Goal: Task Accomplishment & Management: Manage account settings

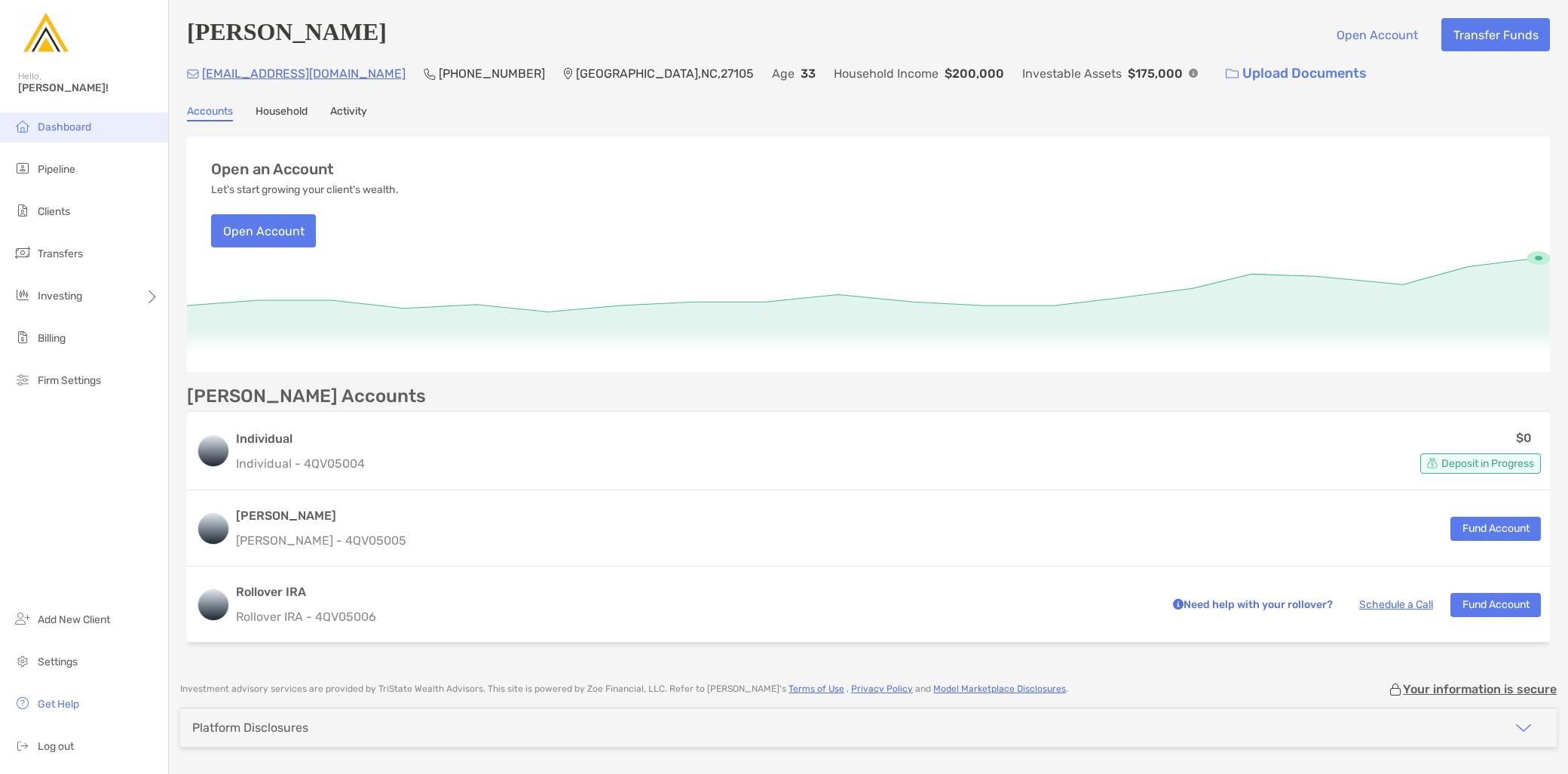
click at [91, 136] on li "Dashboard" at bounding box center [84, 128] width 168 height 30
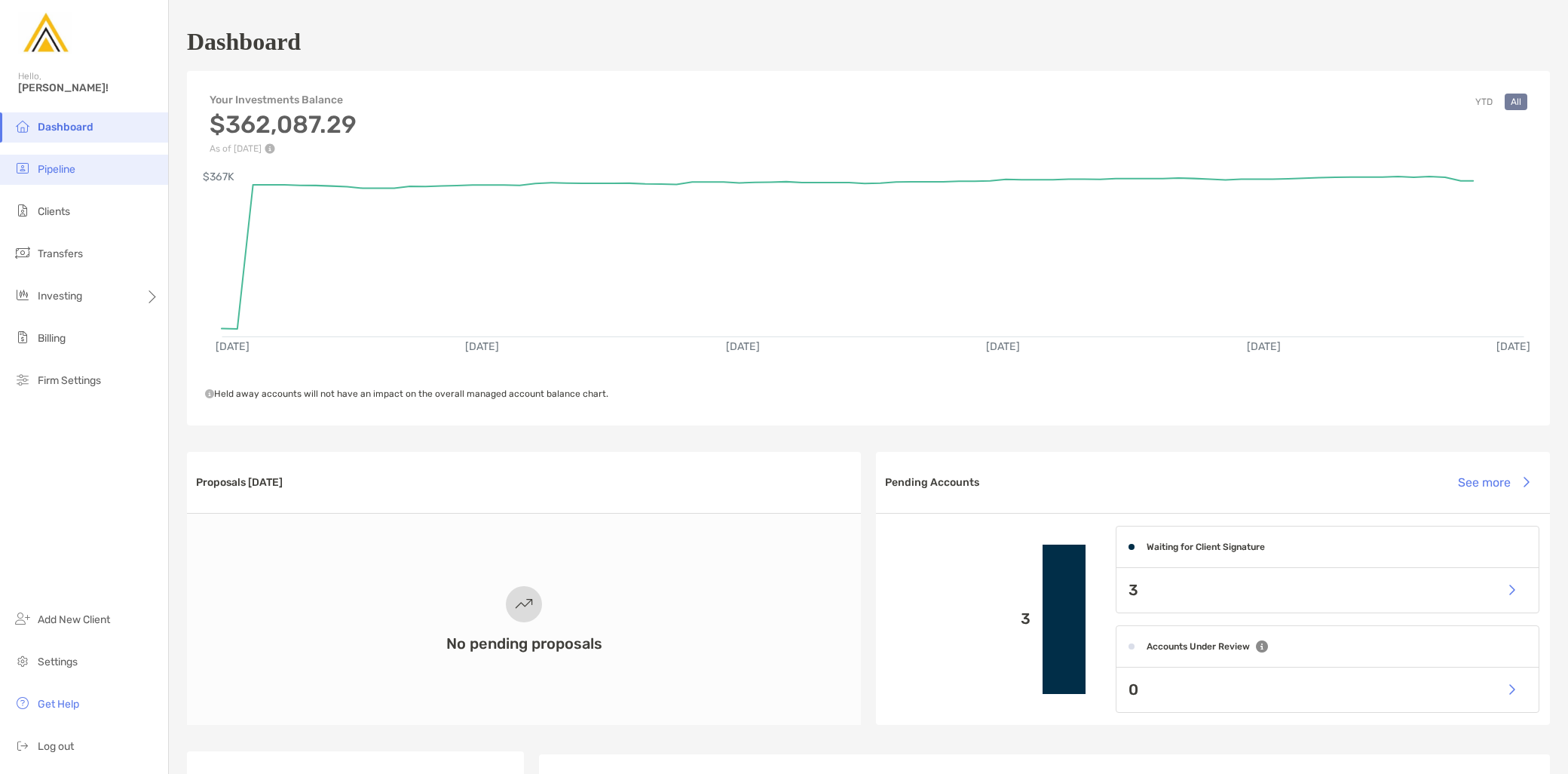
click at [92, 177] on li "Pipeline" at bounding box center [84, 170] width 168 height 30
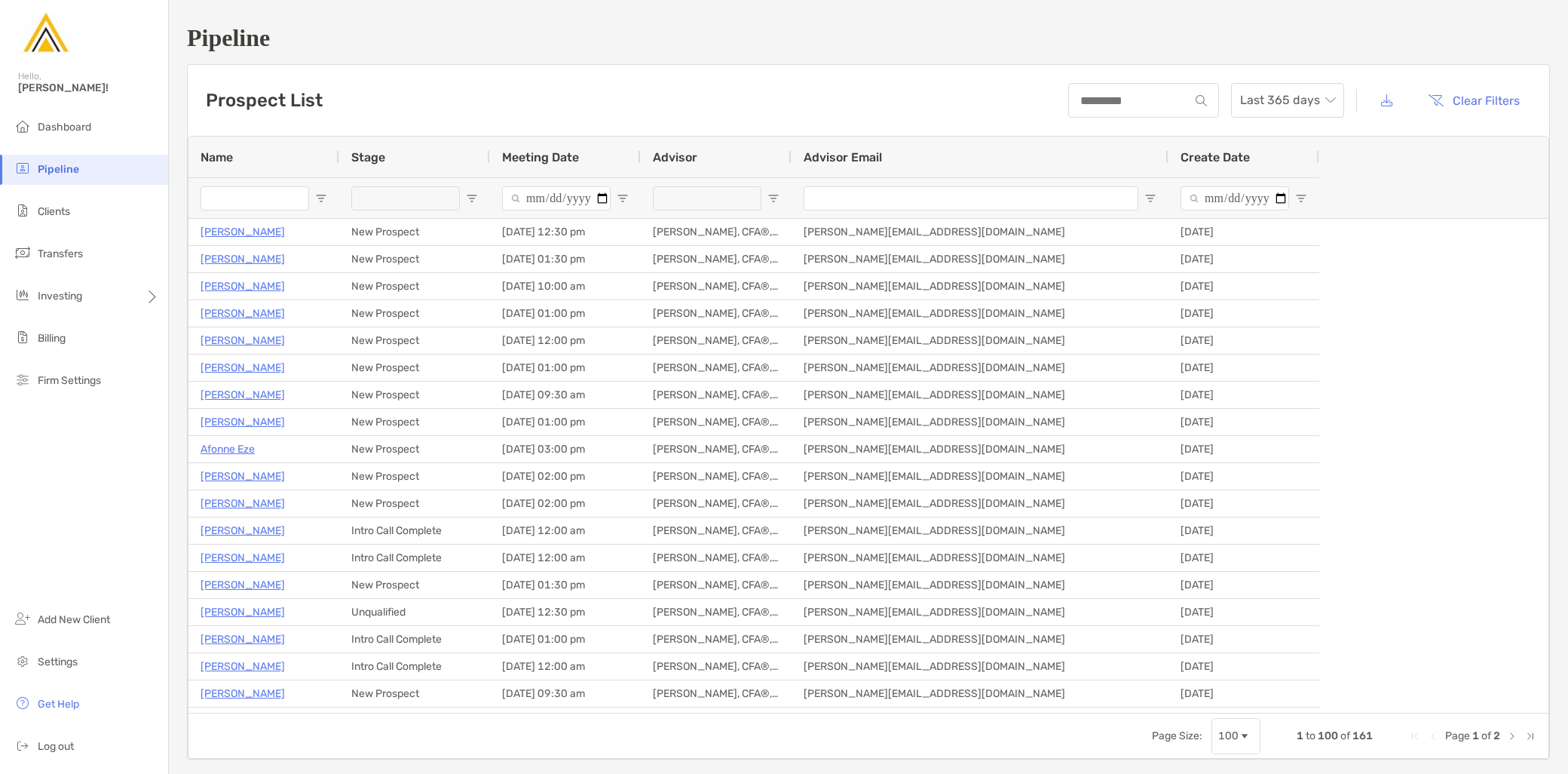
type input "**********"
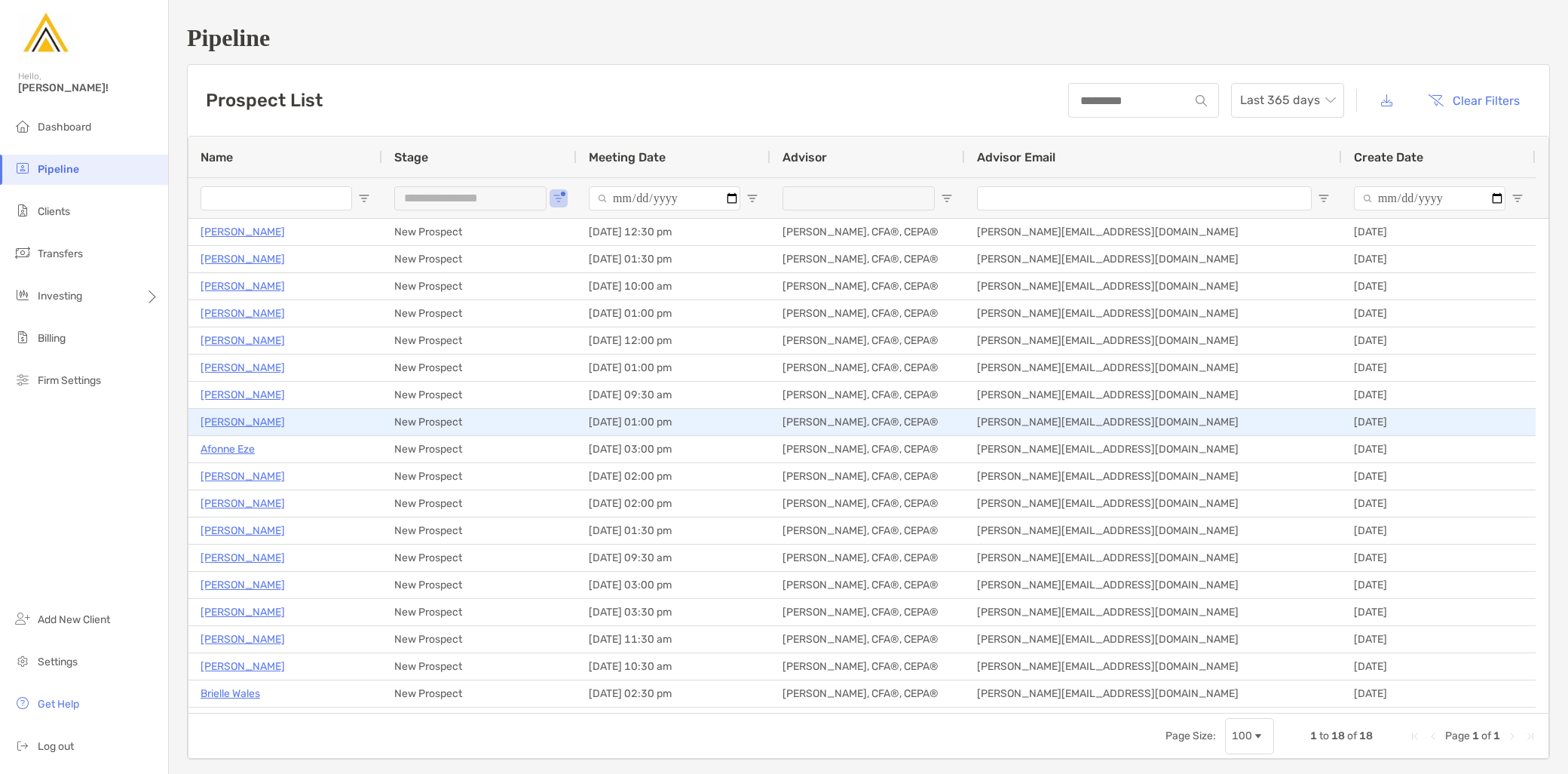
click at [267, 422] on p "Alexander Huang" at bounding box center [242, 421] width 84 height 19
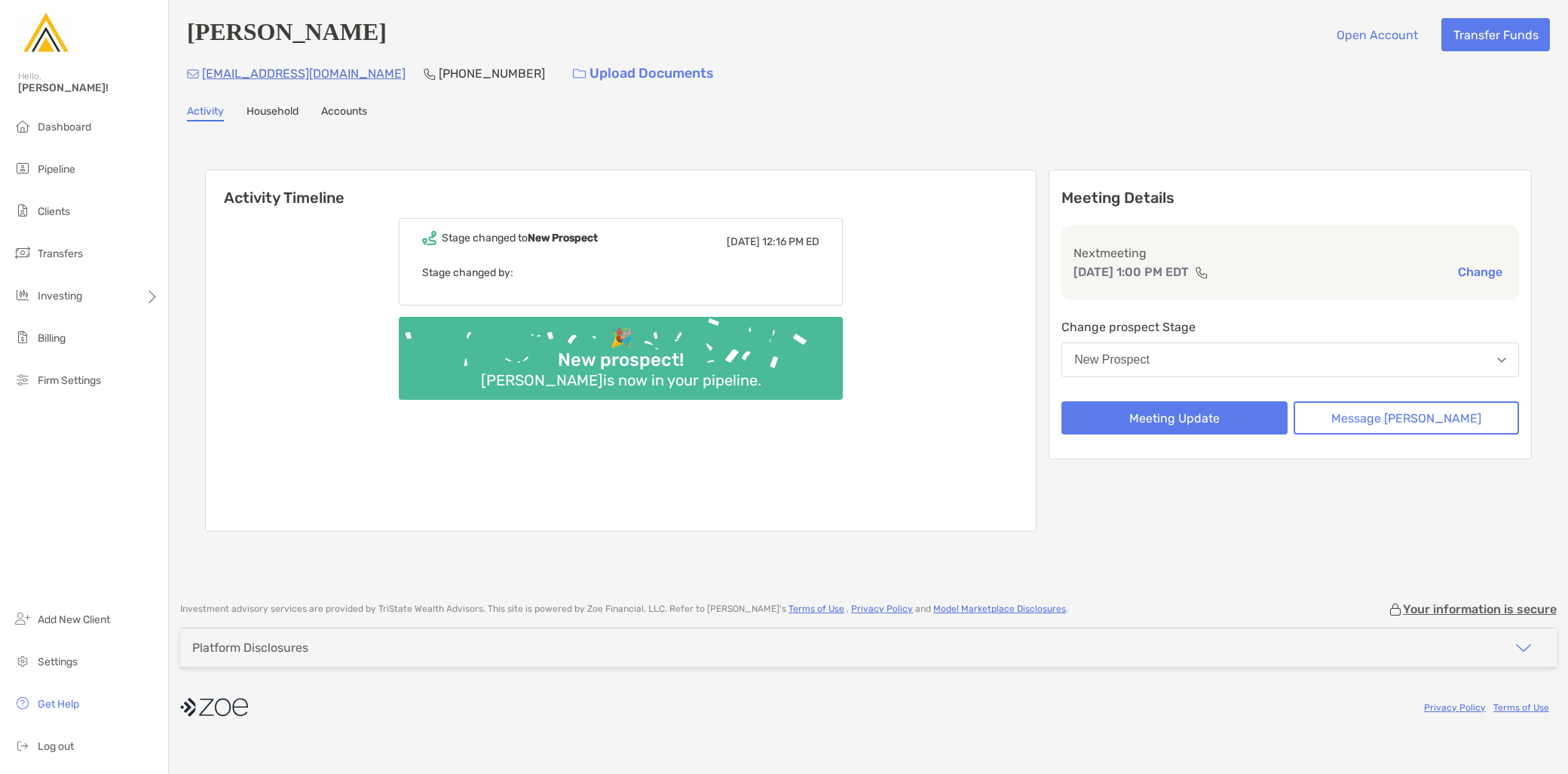
click at [707, 115] on div "Activity Household Accounts" at bounding box center [868, 113] width 1363 height 17
click at [1108, 159] on div "Activity Timeline Stage changed to New Prospect Thu, Oct 9 12:16 PM ED Stage ch…" at bounding box center [868, 353] width 1326 height 396
click at [1267, 353] on button "New Prospect" at bounding box center [1289, 359] width 457 height 35
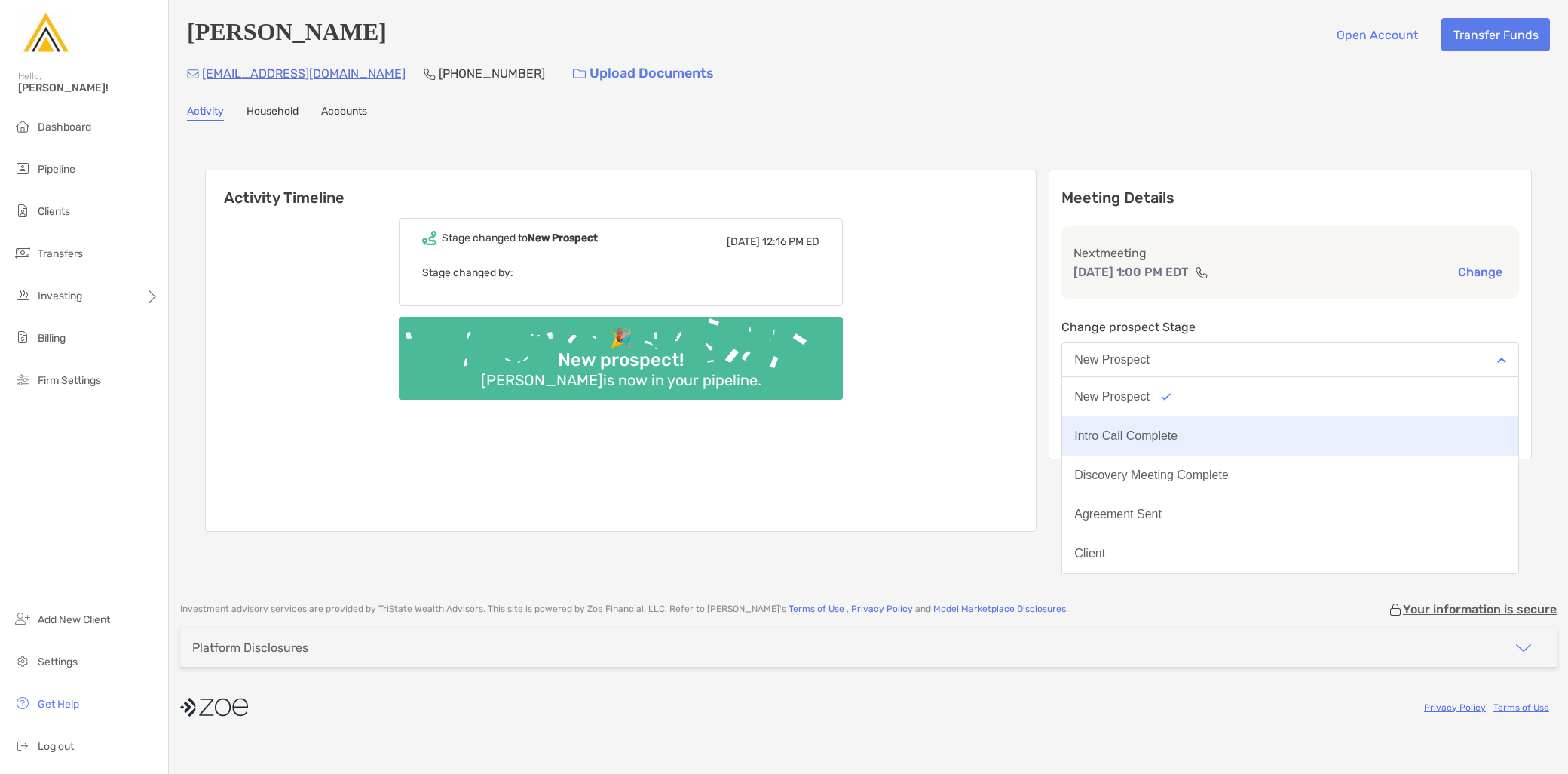
click at [1243, 424] on button "Intro Call Complete" at bounding box center [1289, 435] width 456 height 39
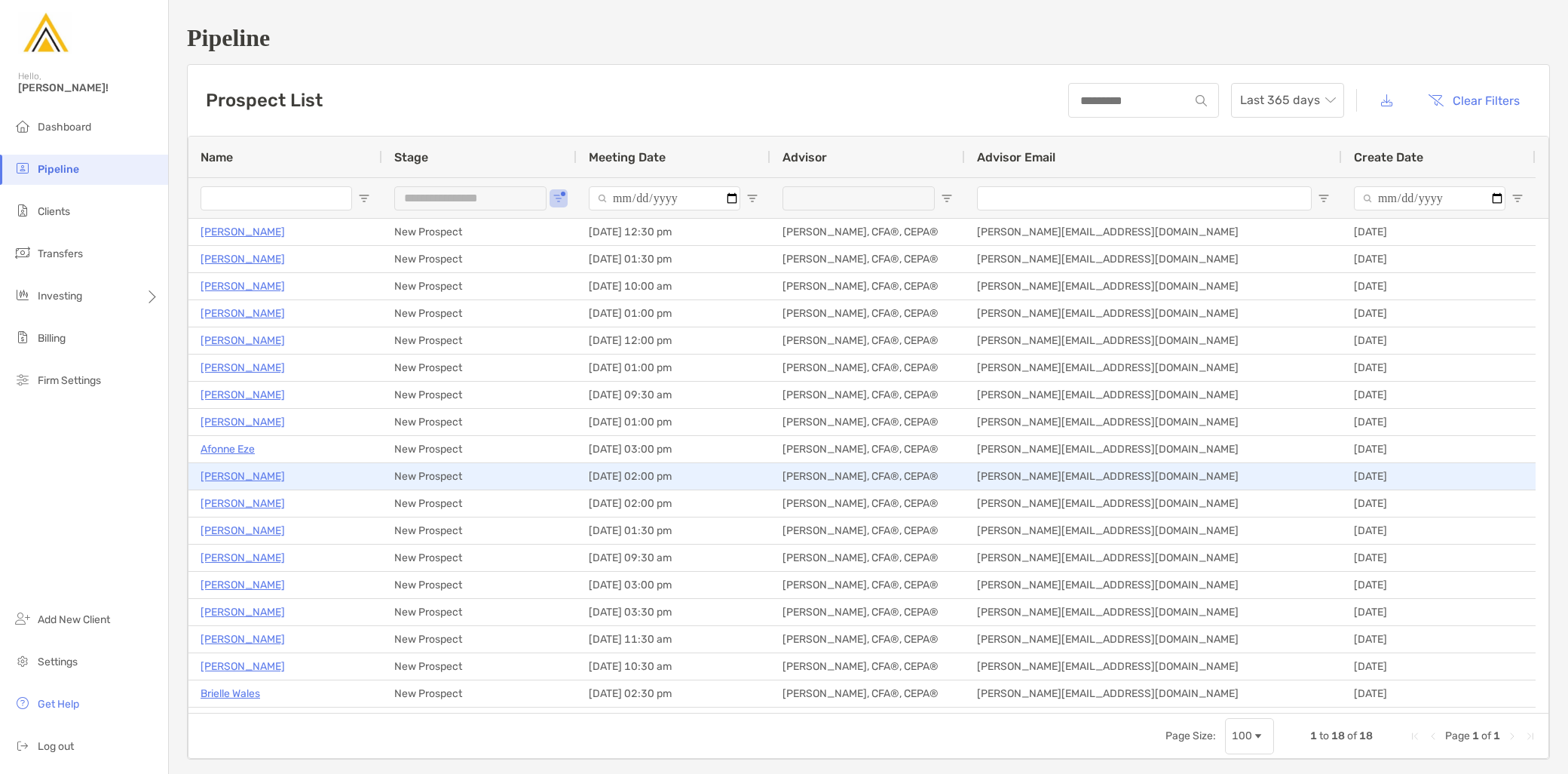
click at [282, 475] on p "[PERSON_NAME]" at bounding box center [242, 476] width 84 height 19
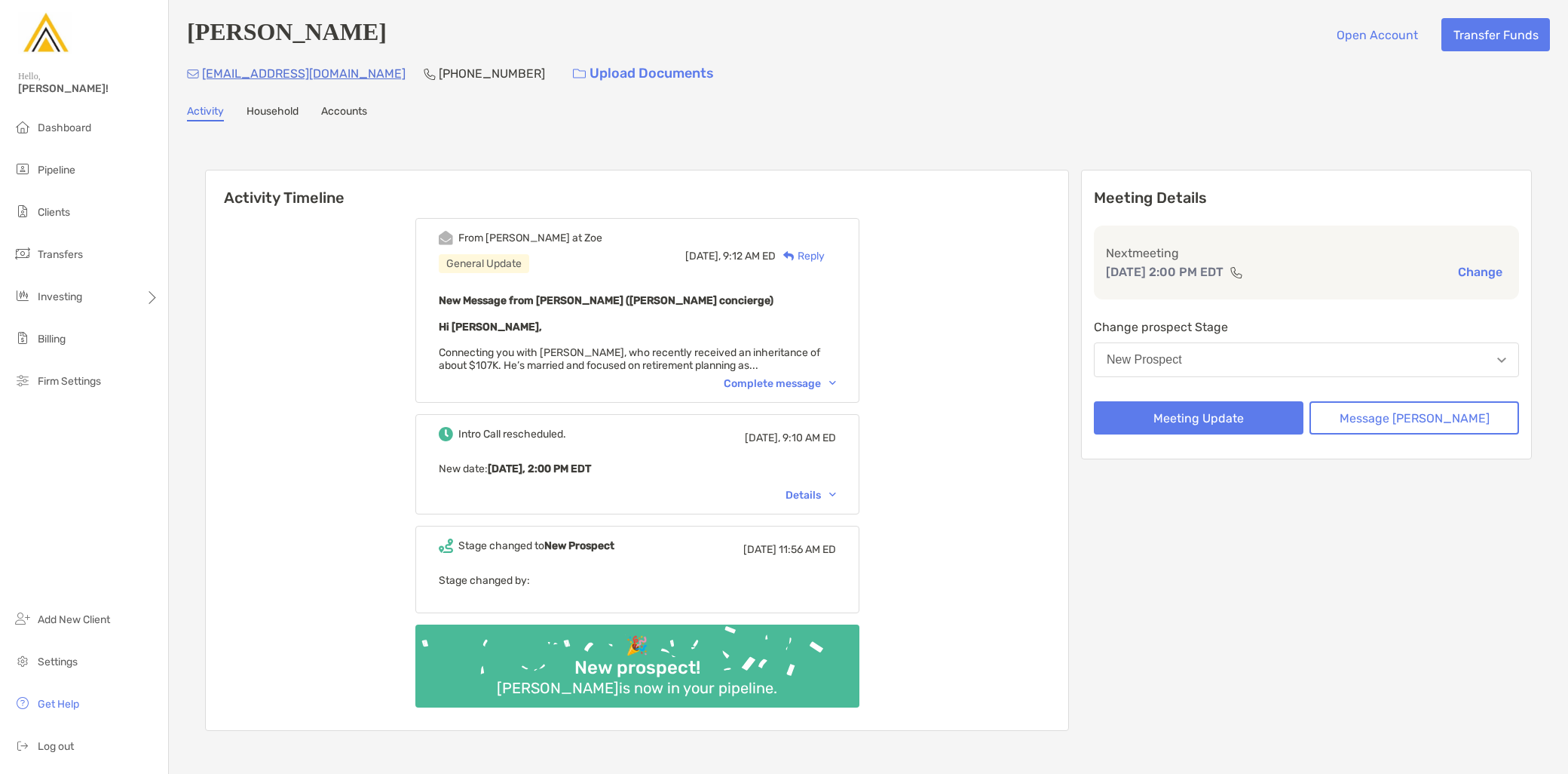
click at [781, 380] on div "Complete message" at bounding box center [779, 384] width 112 height 13
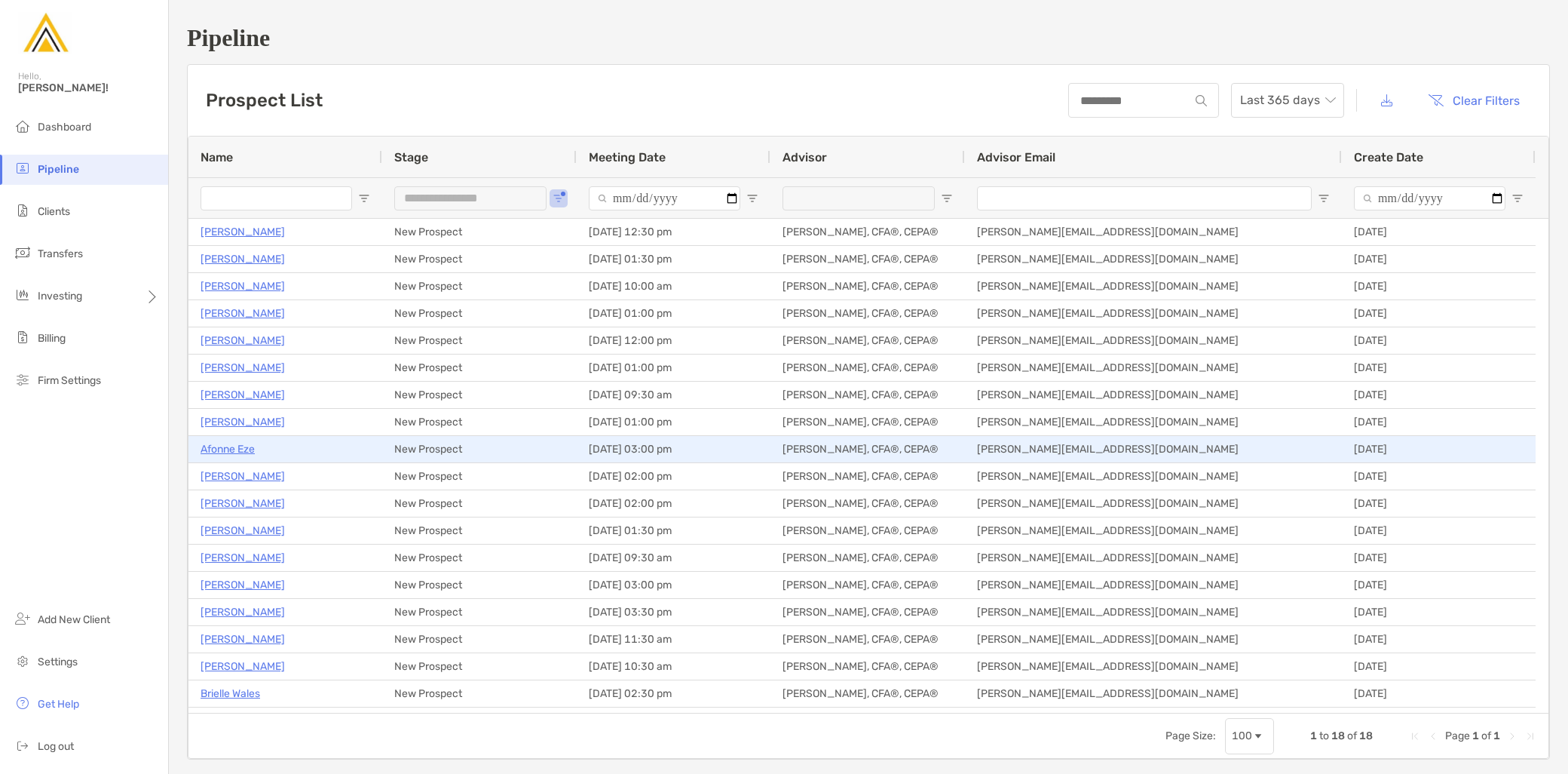
click at [228, 439] on p "Afonne Eze" at bounding box center [227, 449] width 54 height 19
click at [230, 446] on p "Afonne Eze" at bounding box center [227, 449] width 54 height 19
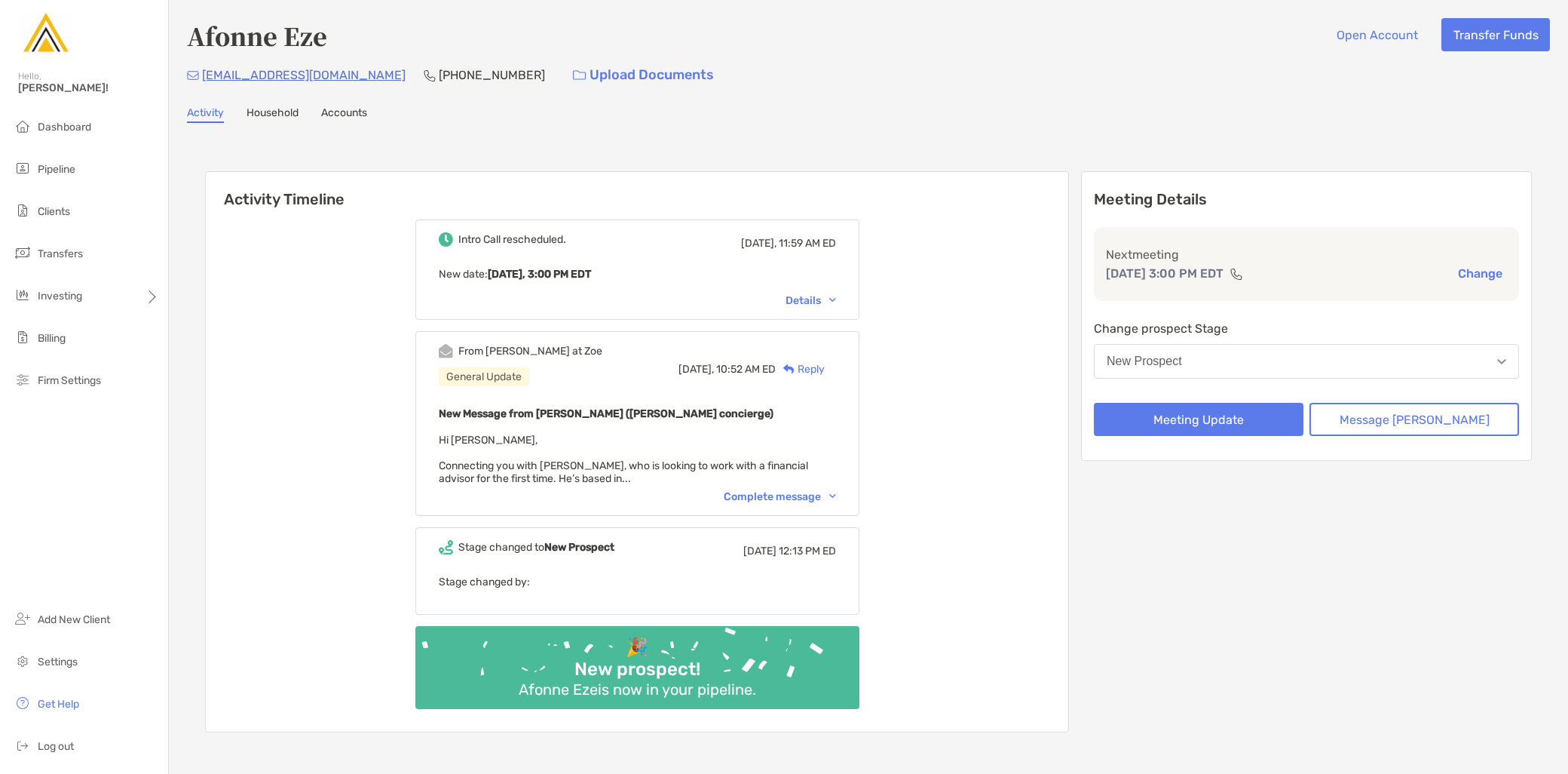
click at [761, 493] on div "Complete message" at bounding box center [779, 497] width 112 height 13
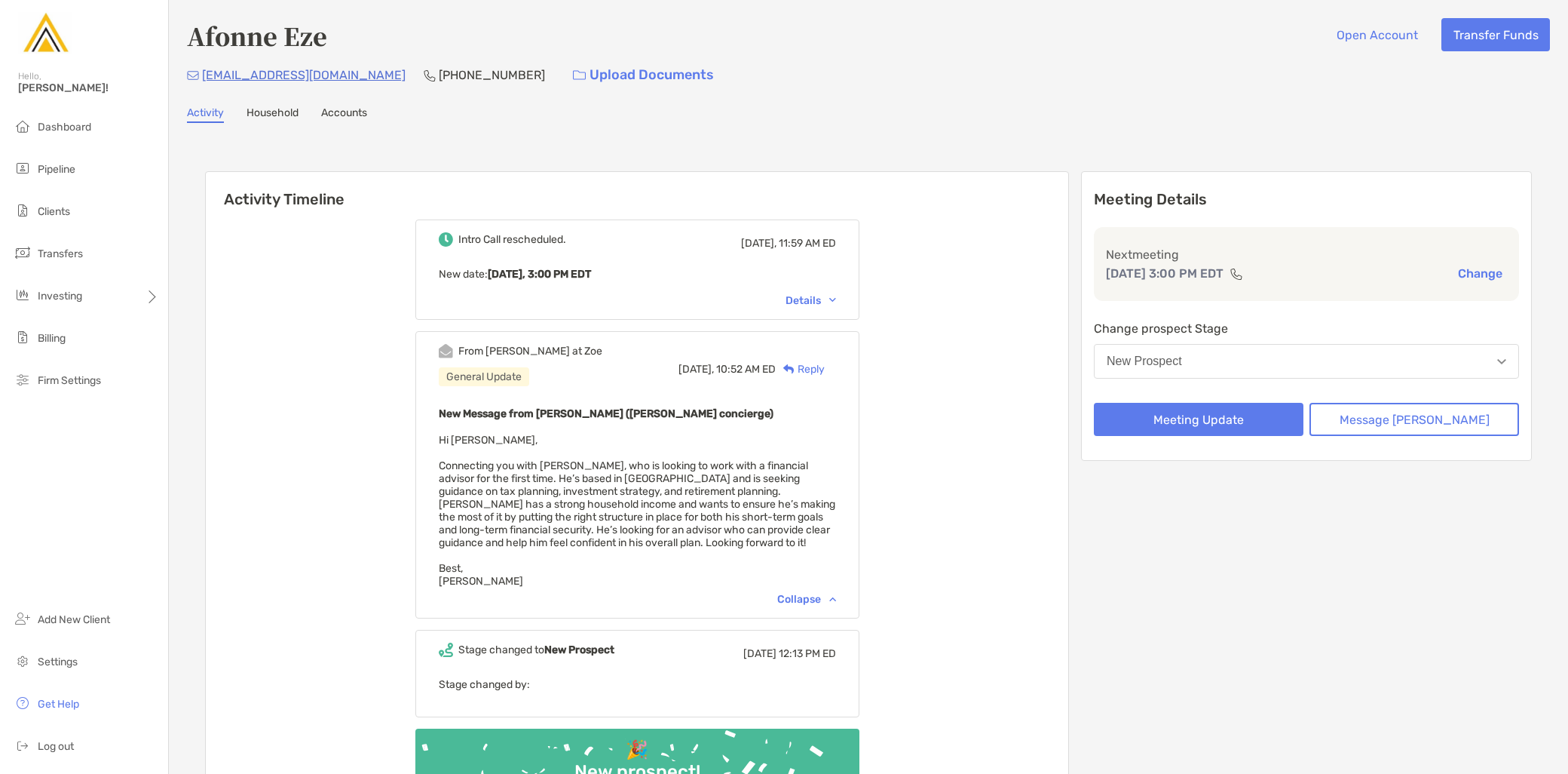
click at [403, 561] on div "Intro Call rescheduled. [DATE], 11:59 AM ED New date : [DATE], 3:00 PM EDT Deta…" at bounding box center [637, 521] width 862 height 626
